Goal: Navigation & Orientation: Find specific page/section

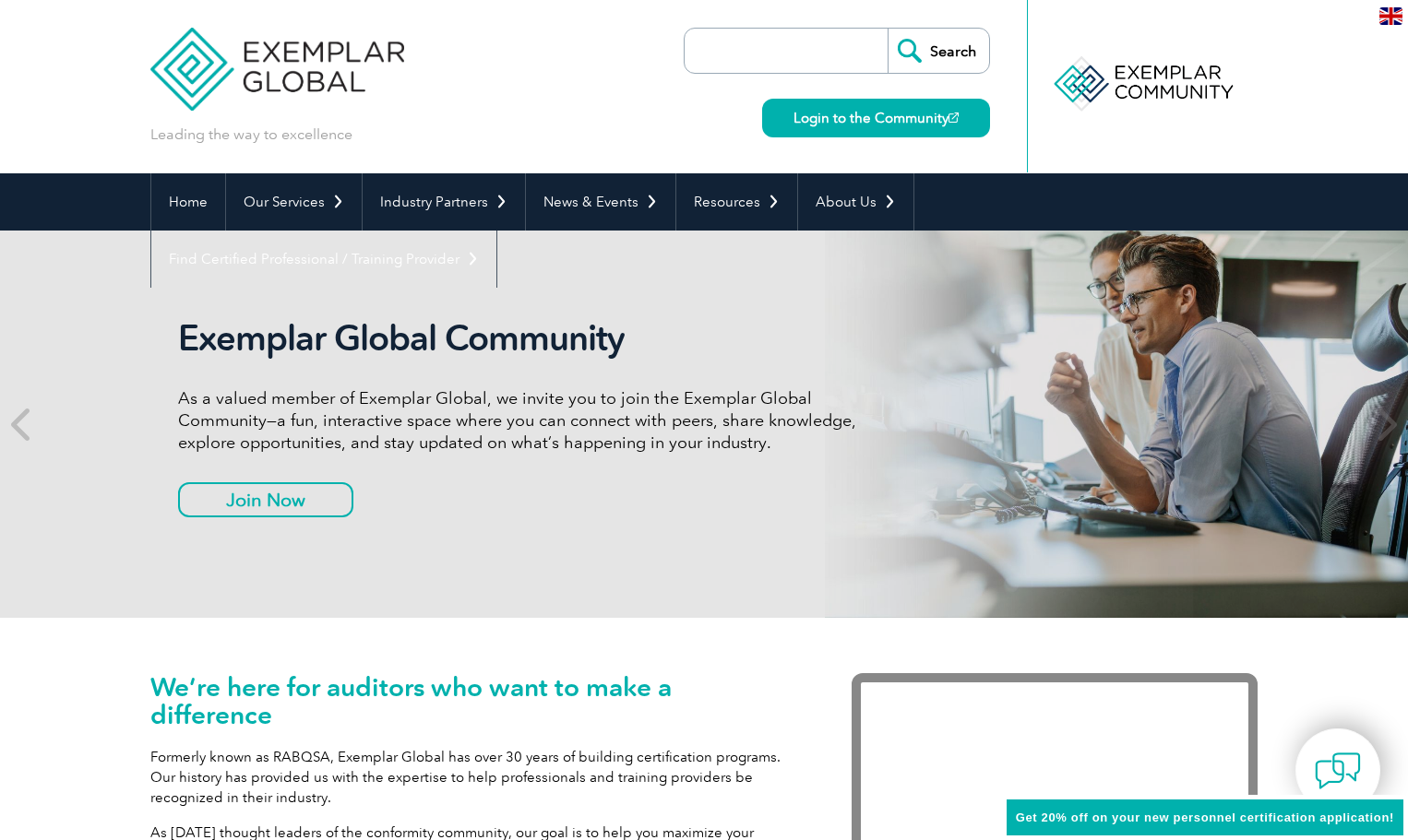
click at [247, 53] on img at bounding box center [277, 55] width 253 height 111
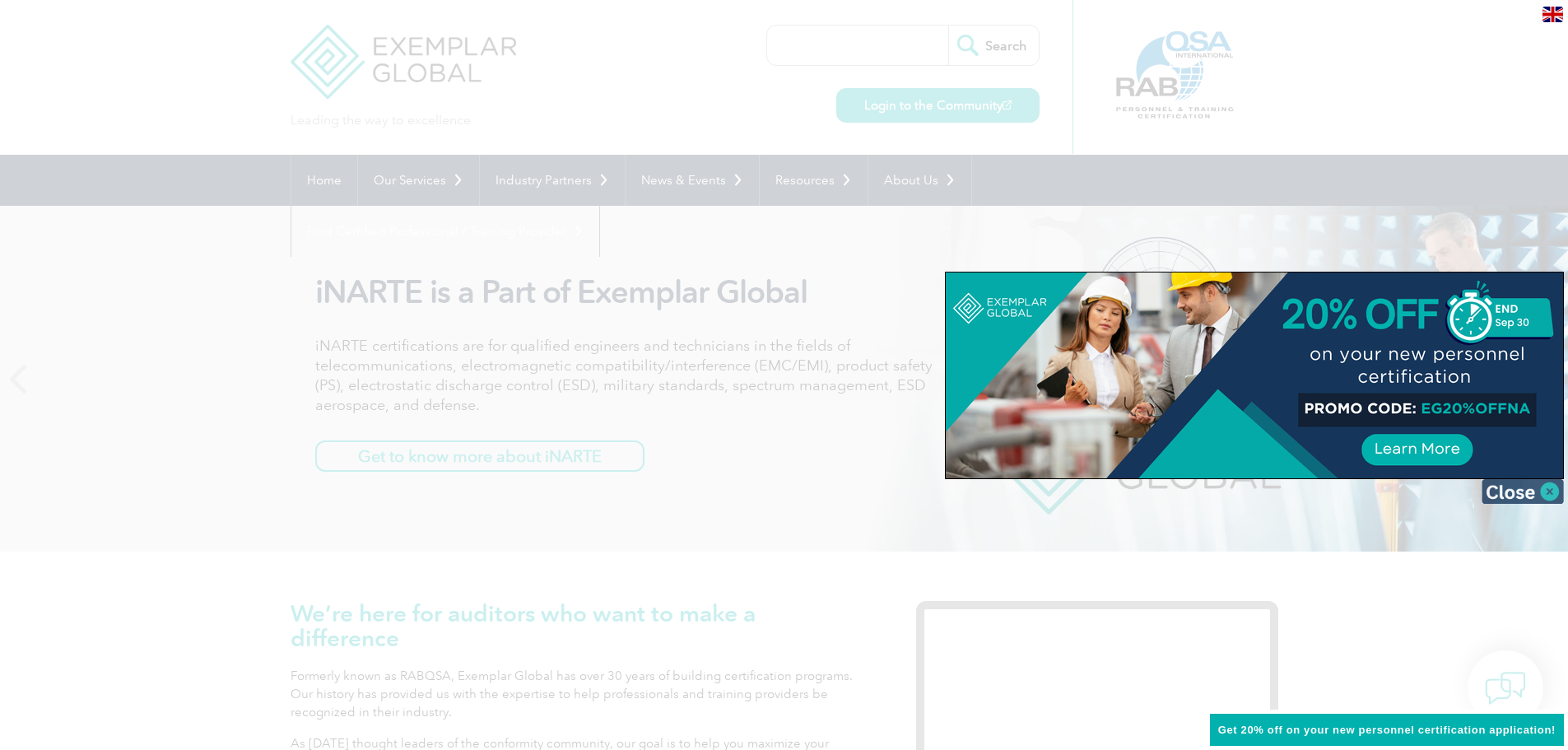
click at [1256, 491] on img at bounding box center [1522, 492] width 82 height 25
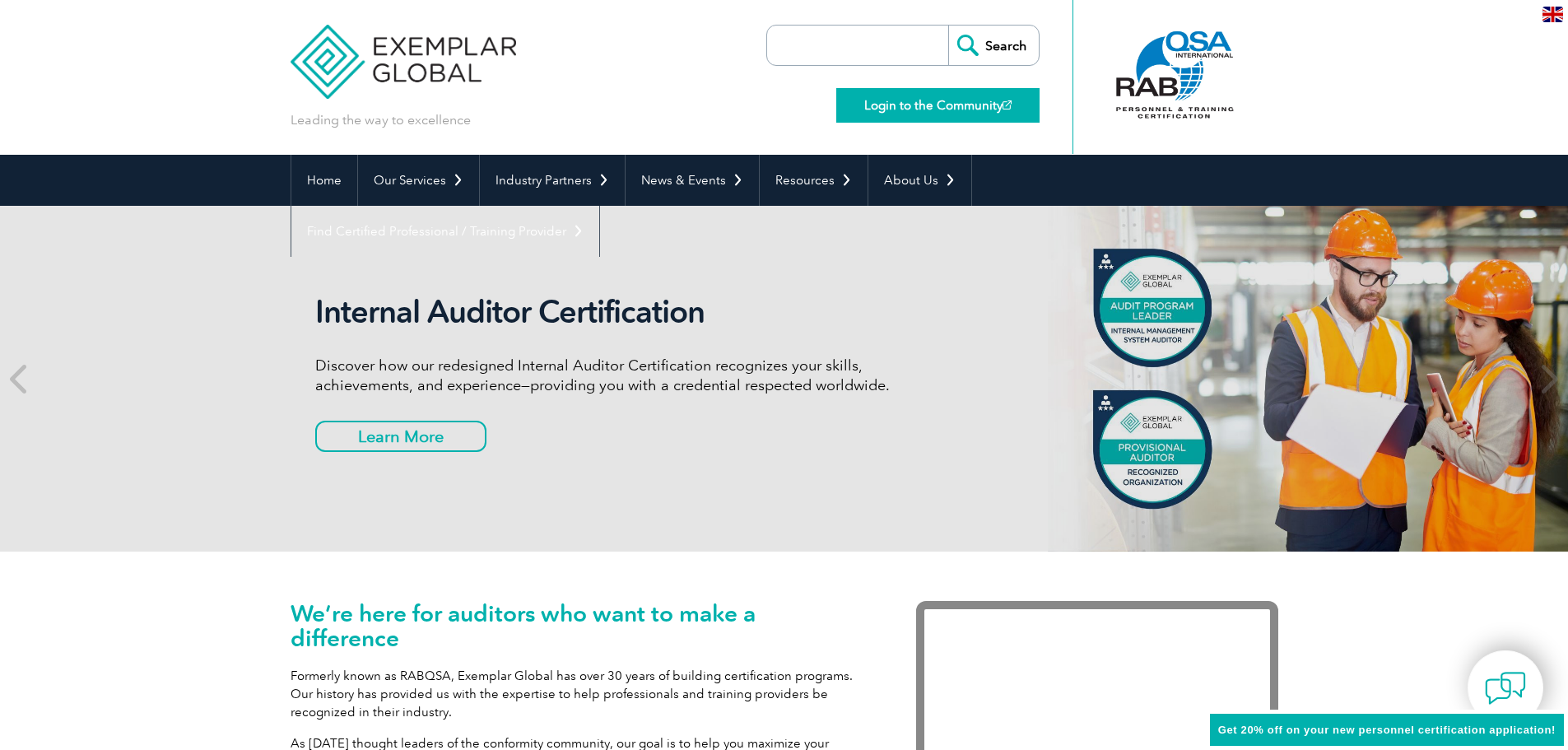
click at [956, 98] on link "Login to the Community" at bounding box center [938, 106] width 204 height 35
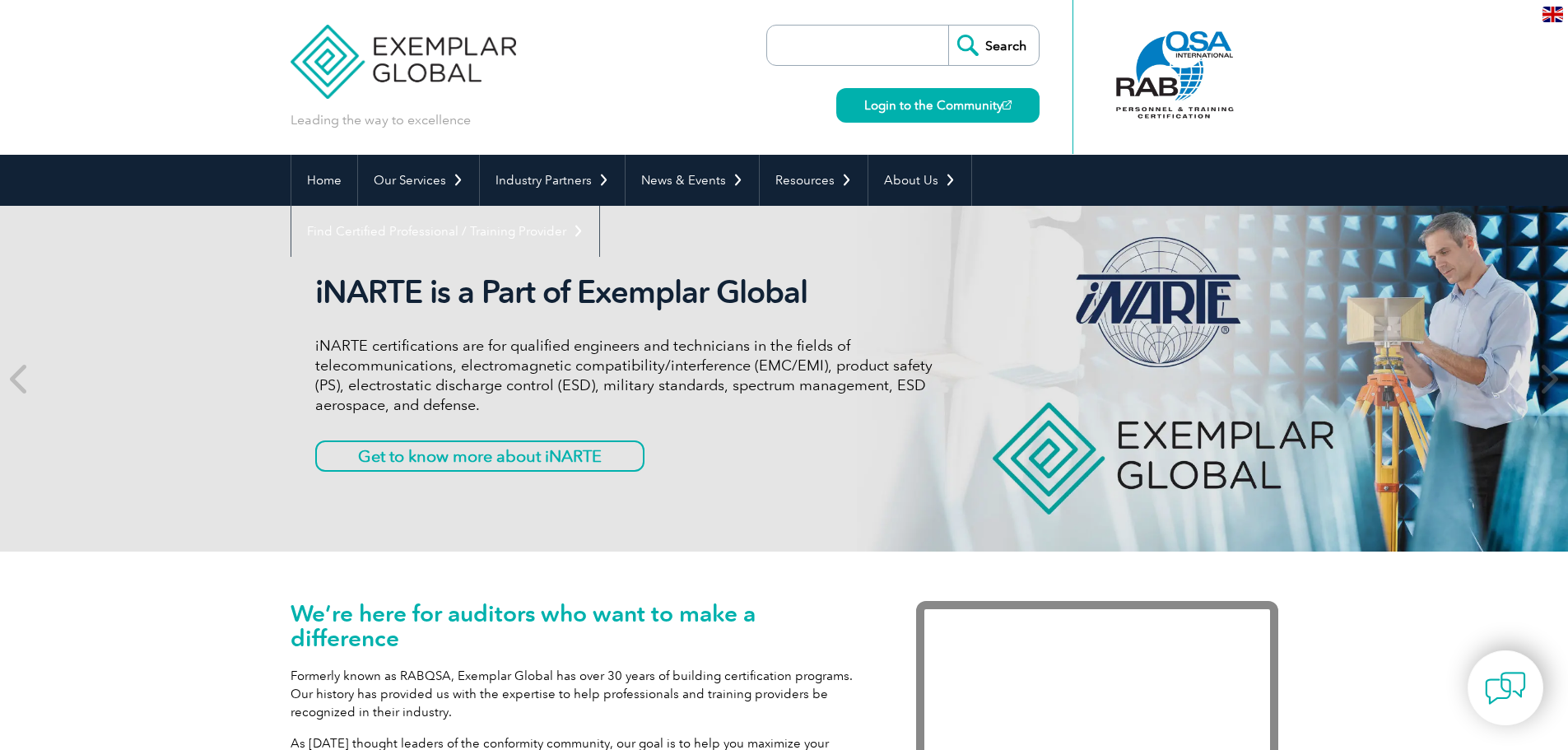
click at [416, 71] on img at bounding box center [404, 49] width 226 height 99
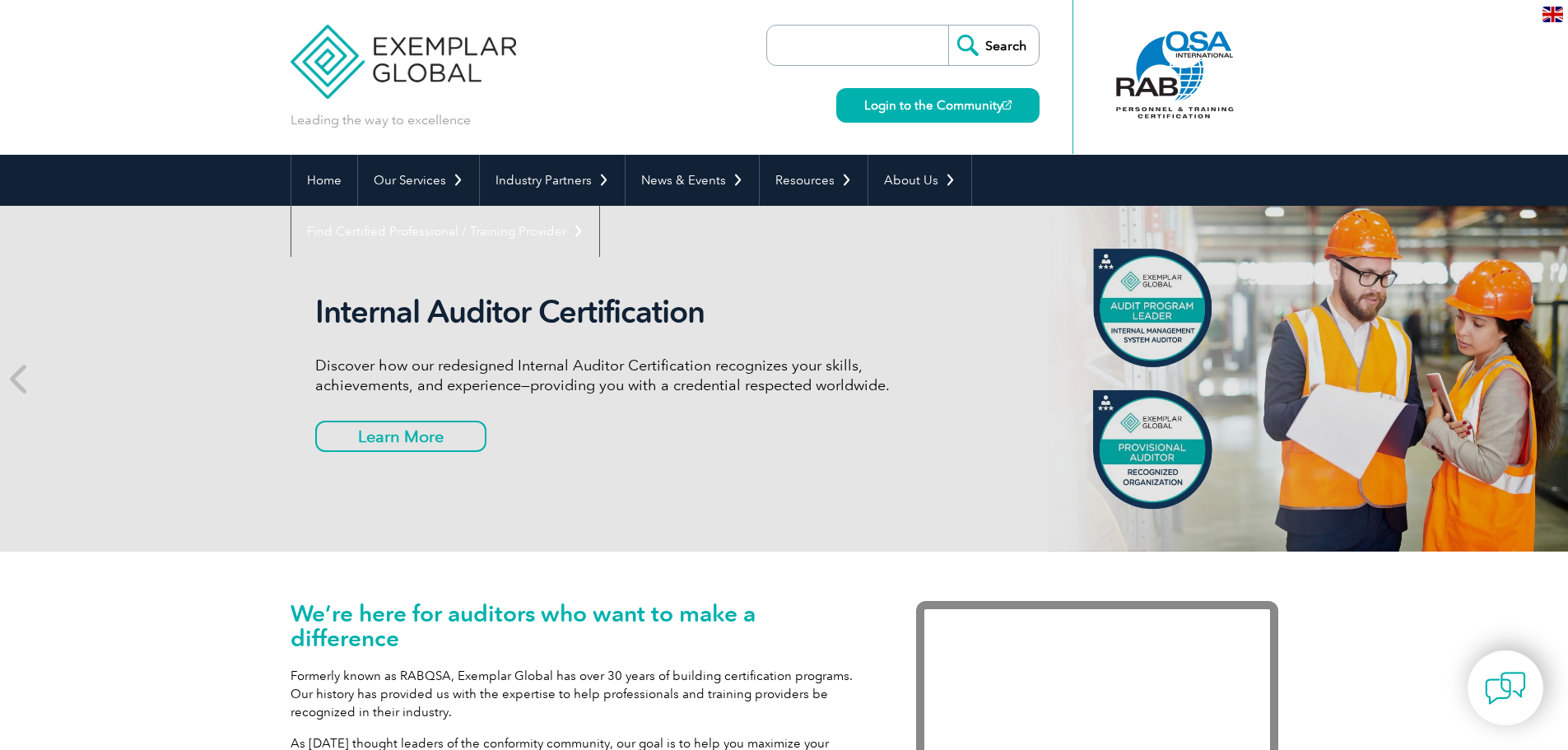
click at [1196, 54] on div at bounding box center [1175, 75] width 164 height 91
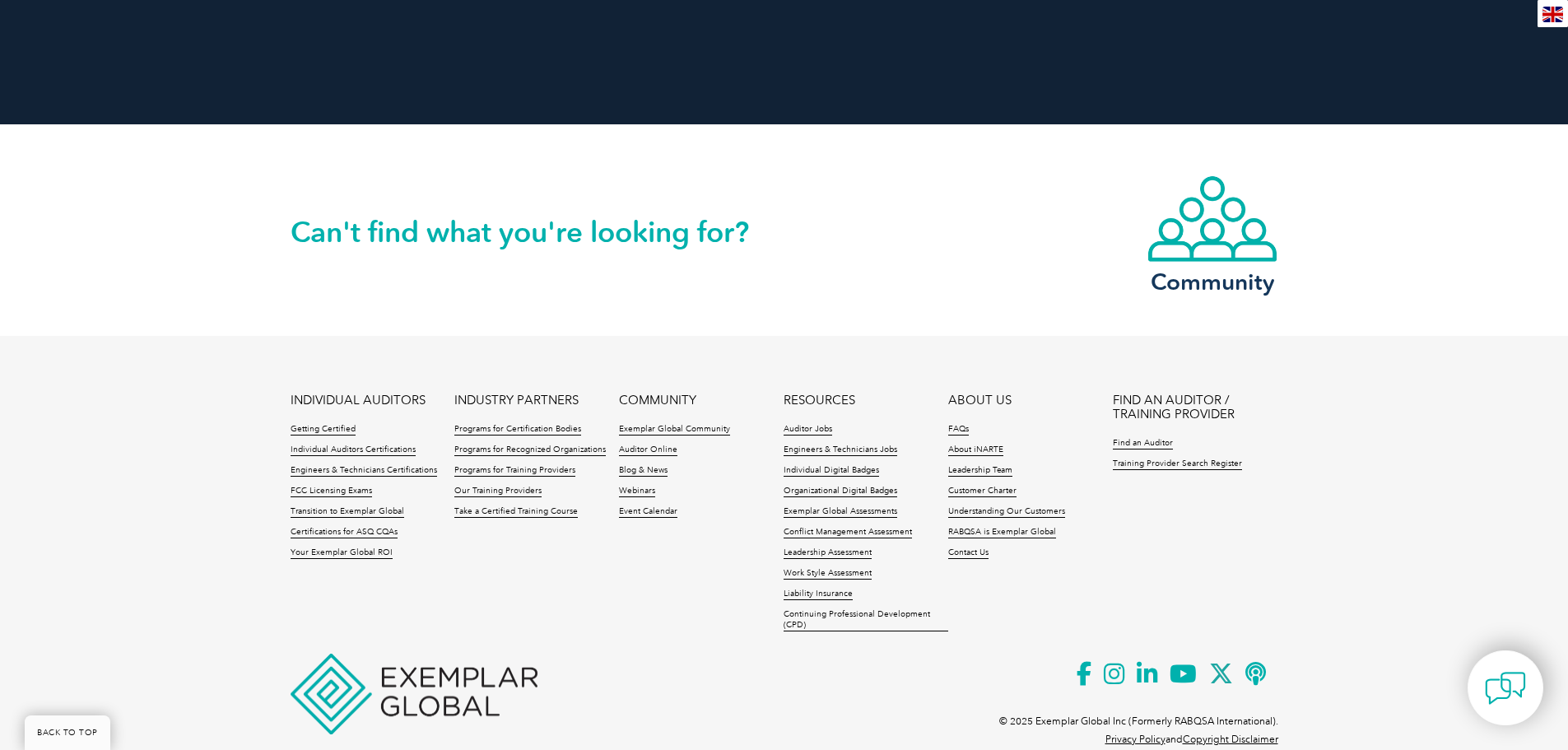
scroll to position [1499, 0]
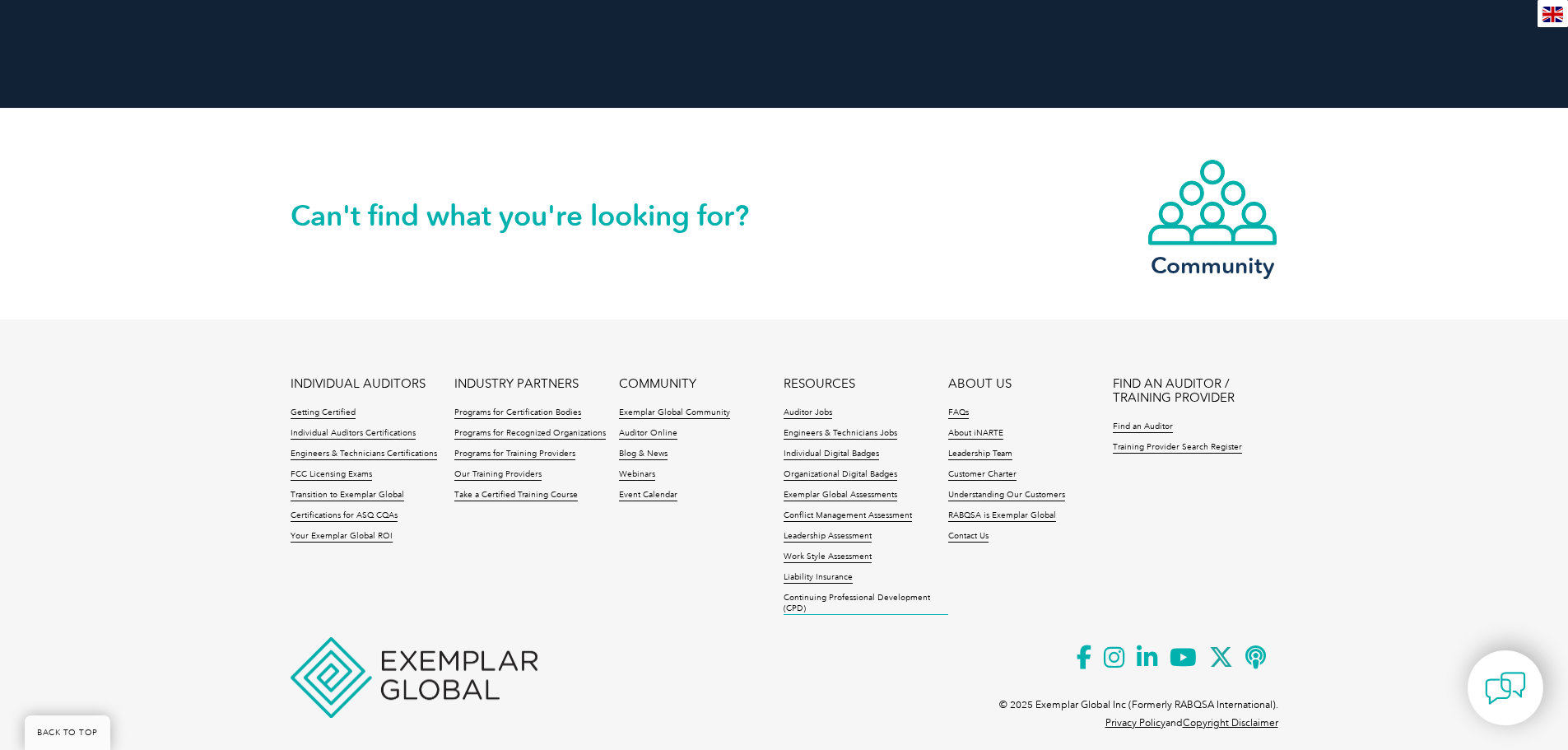
click at [820, 593] on link "Continuing Professional Development (CPD)" at bounding box center [866, 604] width 165 height 22
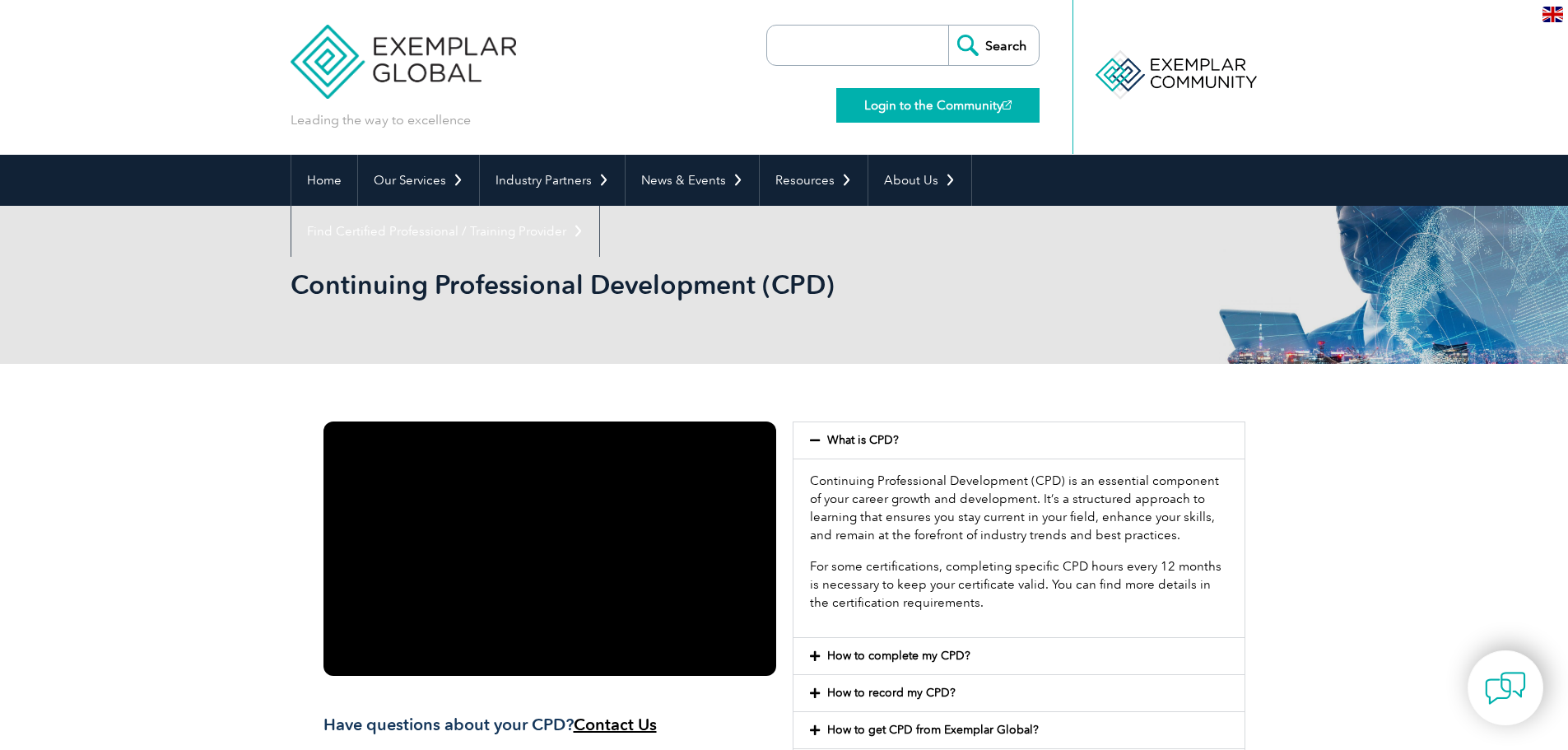
click at [950, 105] on link "Login to the Community" at bounding box center [938, 106] width 204 height 35
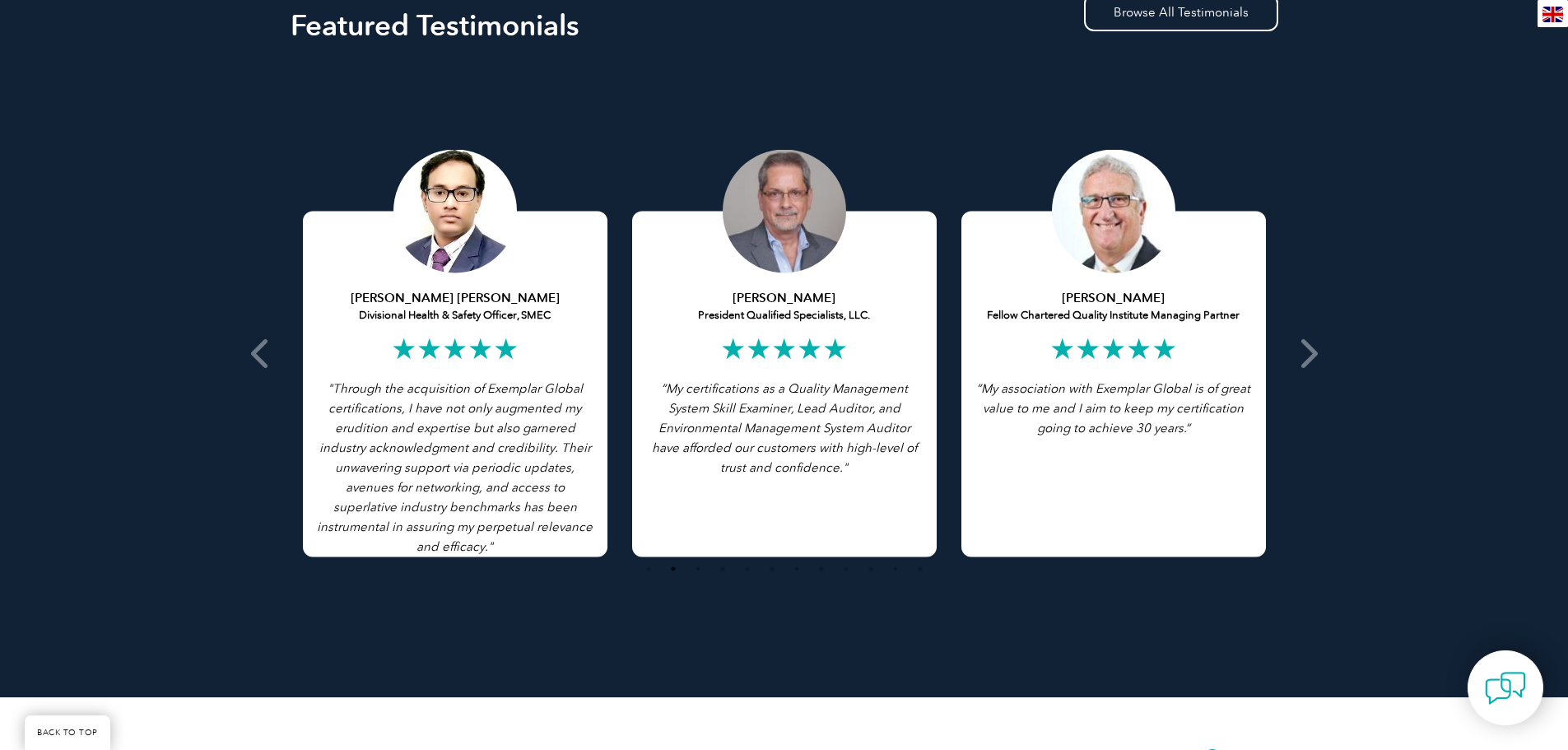
scroll to position [3213, 0]
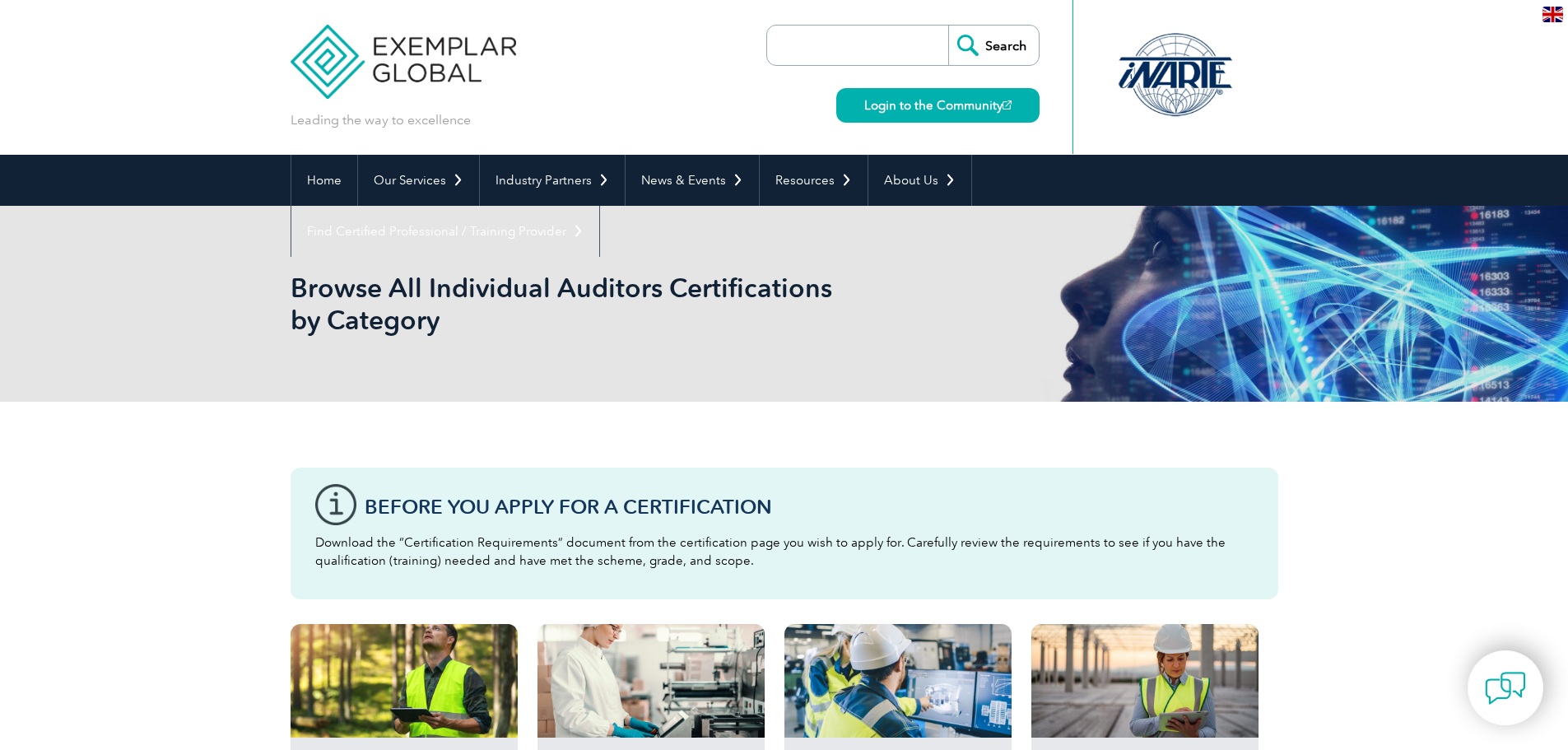
click at [441, 50] on img at bounding box center [404, 49] width 226 height 99
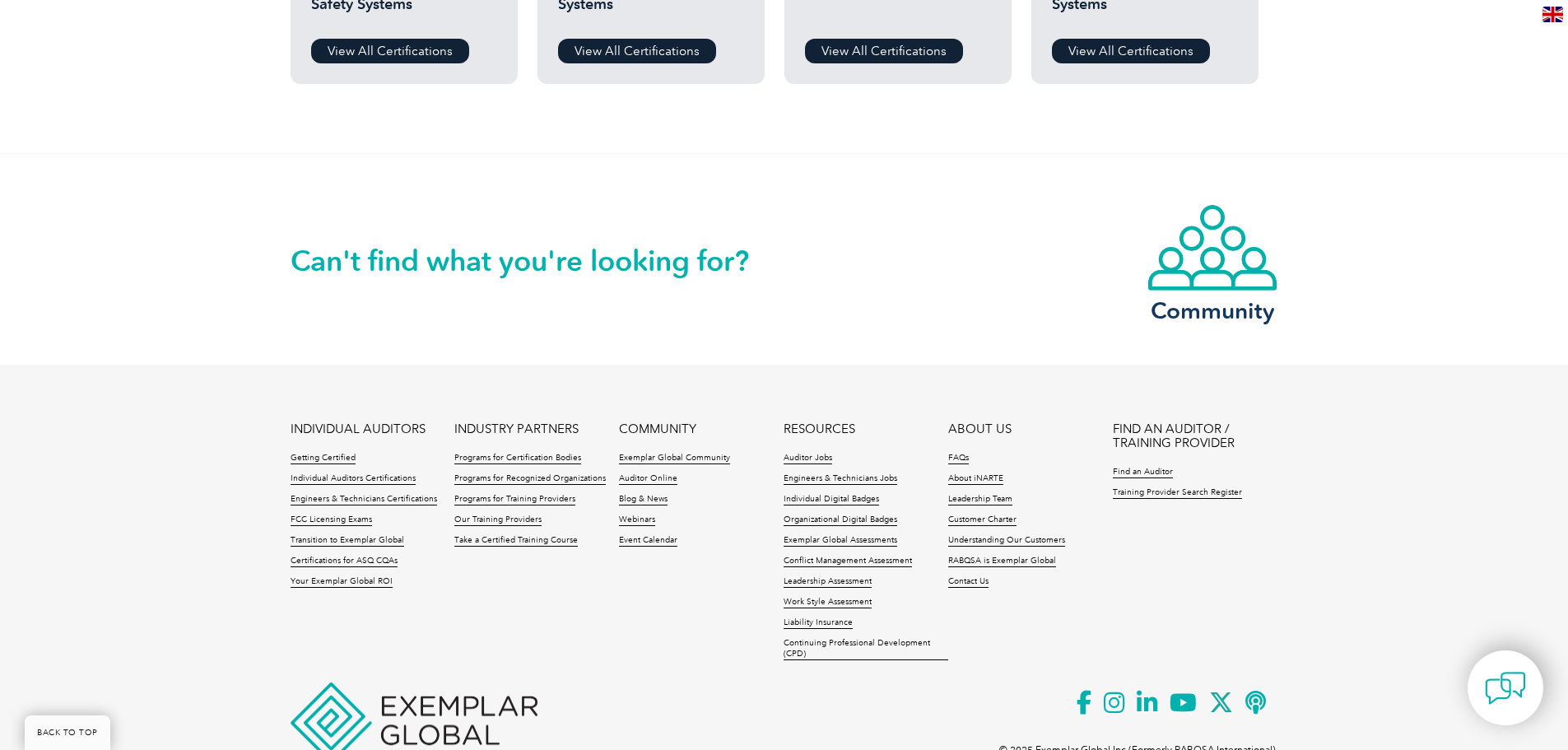
scroll to position [1629, 0]
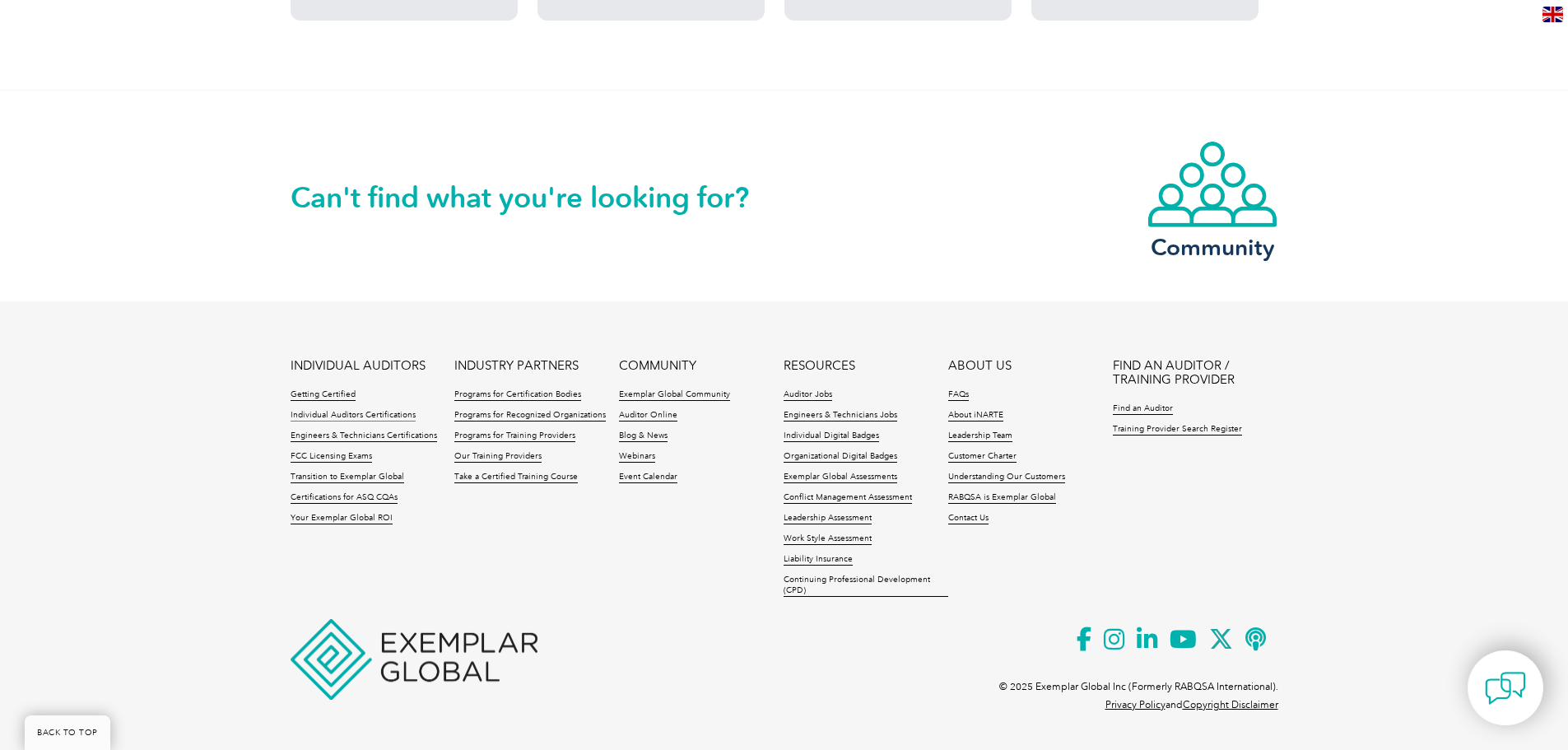
click at [365, 411] on link "Individual Auditors Certifications" at bounding box center [353, 416] width 125 height 12
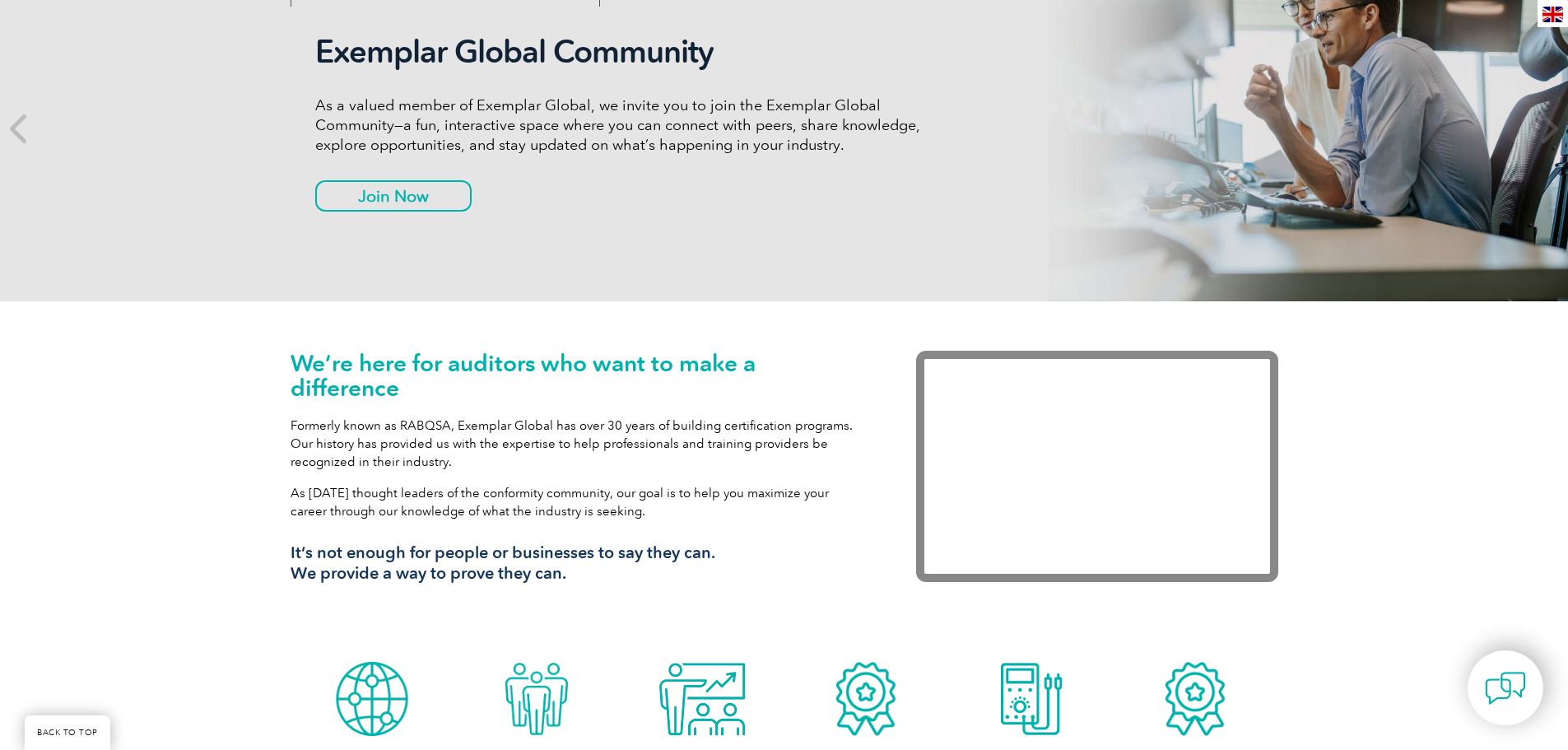
scroll to position [247, 0]
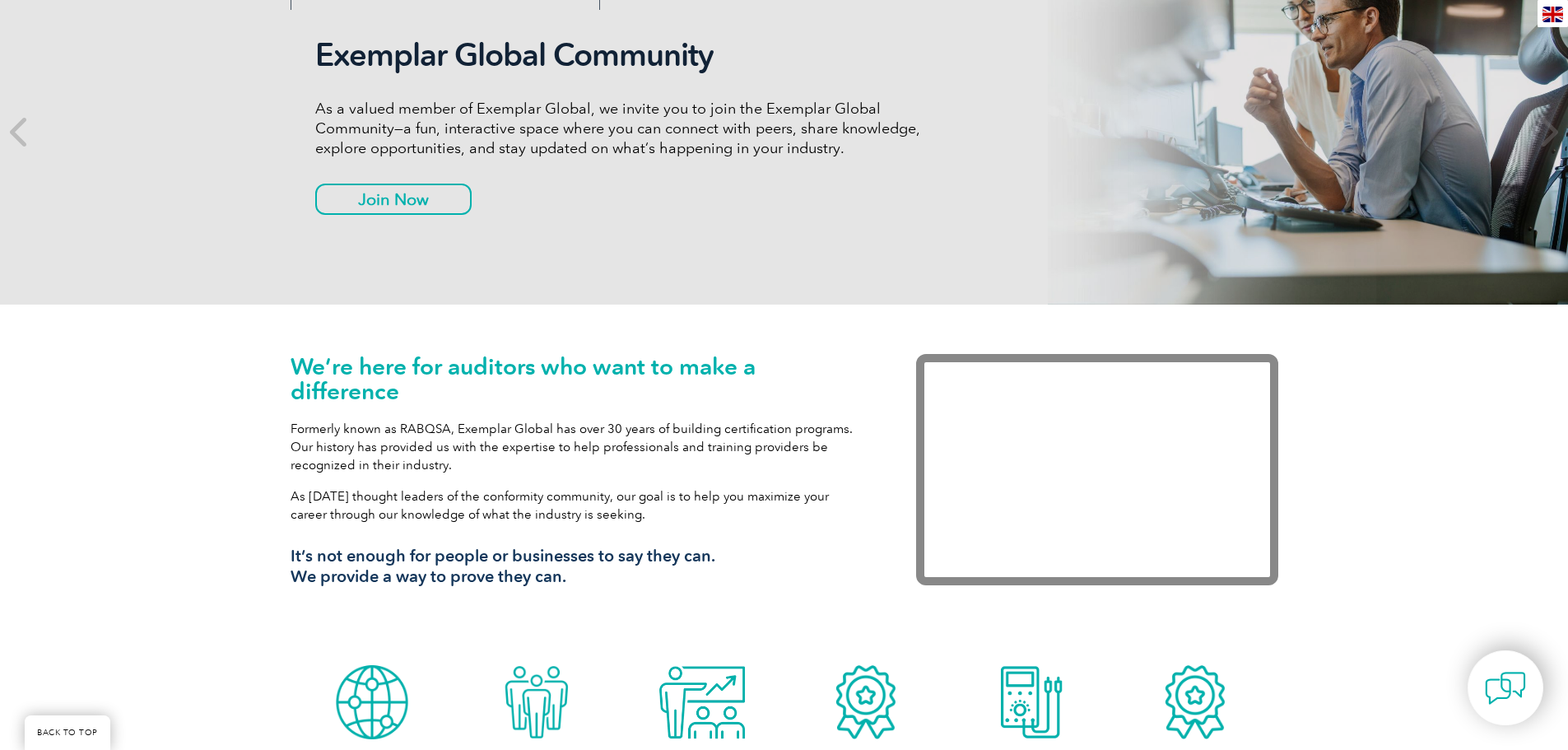
click at [1555, 13] on img at bounding box center [1553, 14] width 21 height 16
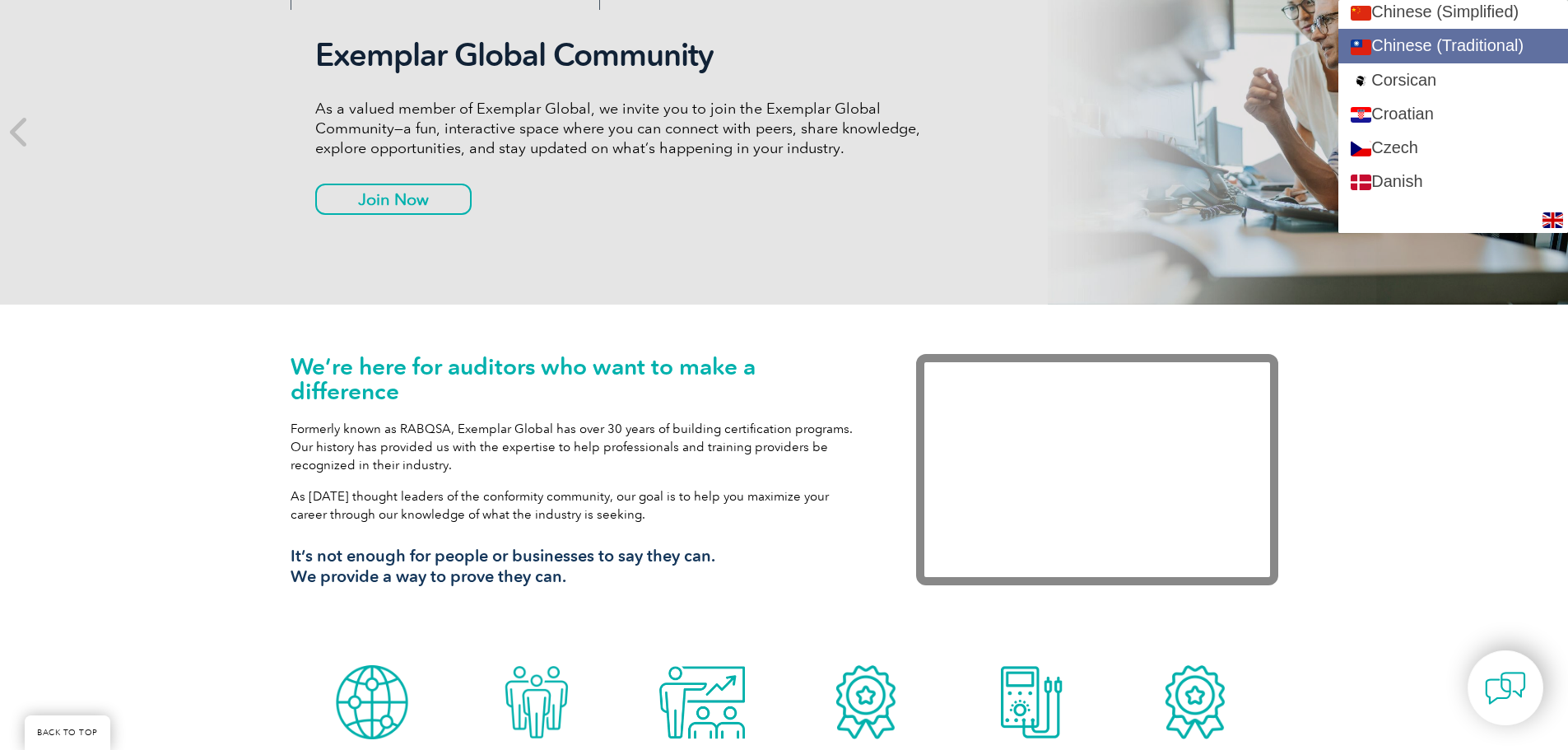
scroll to position [494, 0]
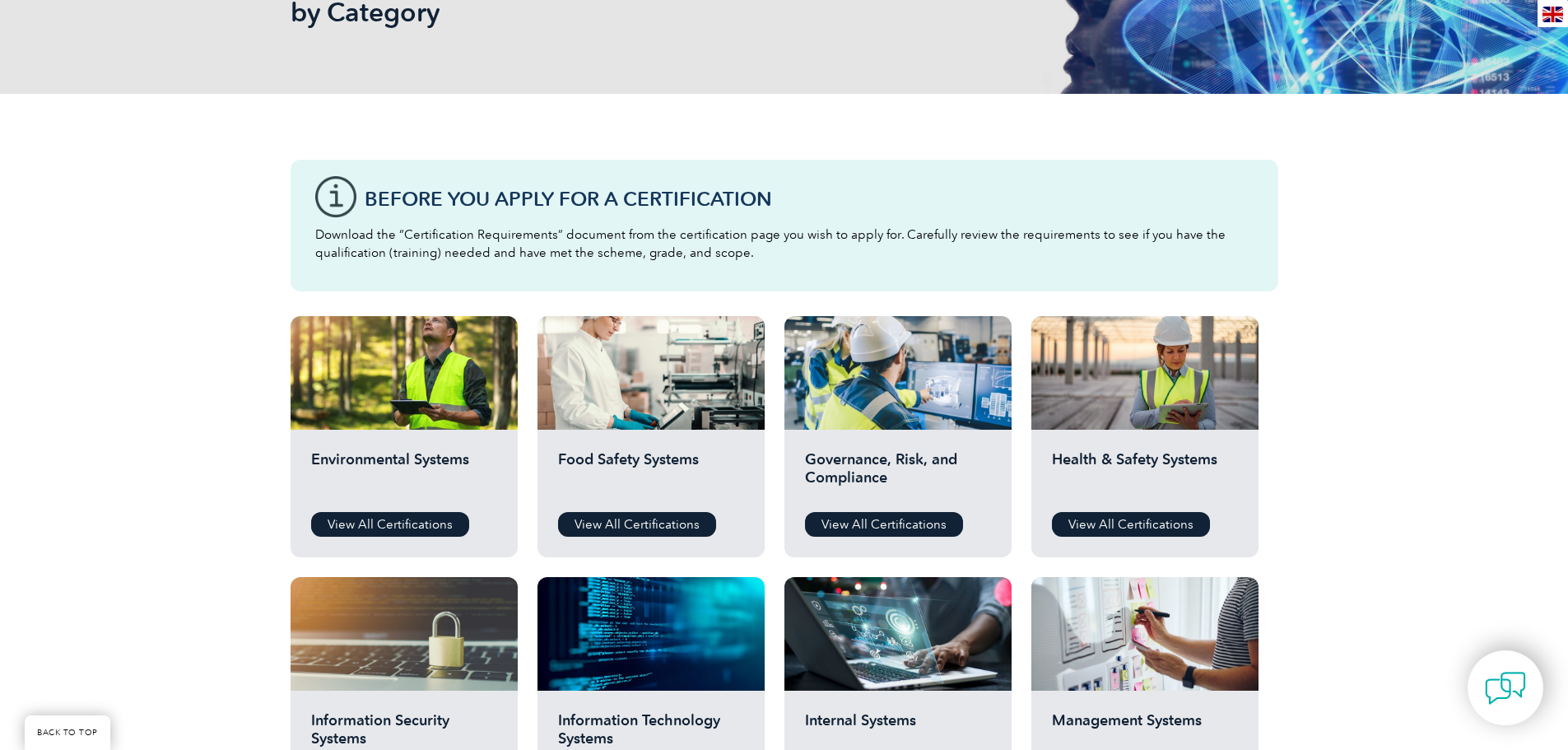
scroll to position [247, 0]
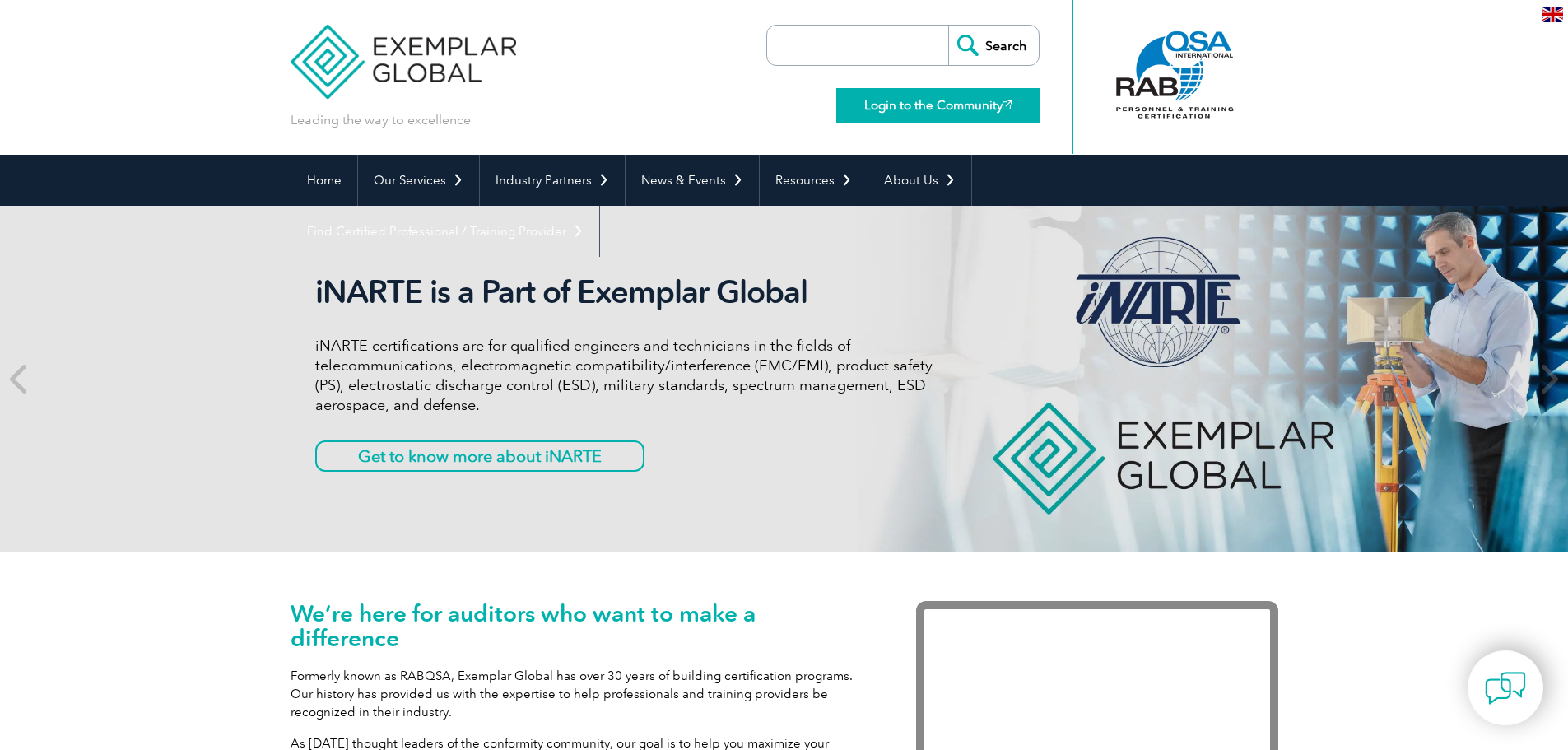
click at [961, 111] on link "Login to the Community" at bounding box center [938, 106] width 204 height 35
